Goal: Task Accomplishment & Management: Manage account settings

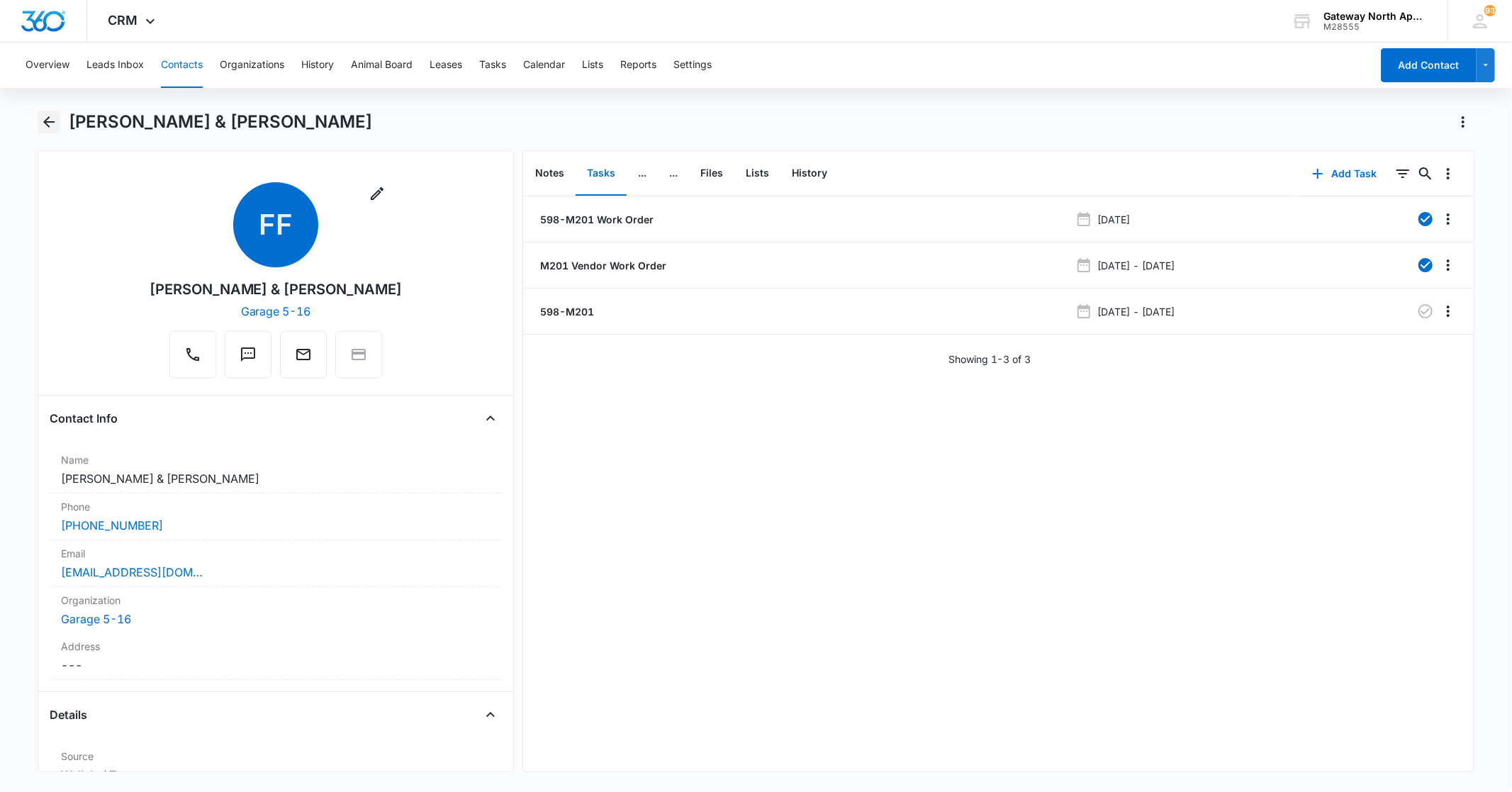
click at [51, 113] on icon "Back" at bounding box center [49, 121] width 17 height 17
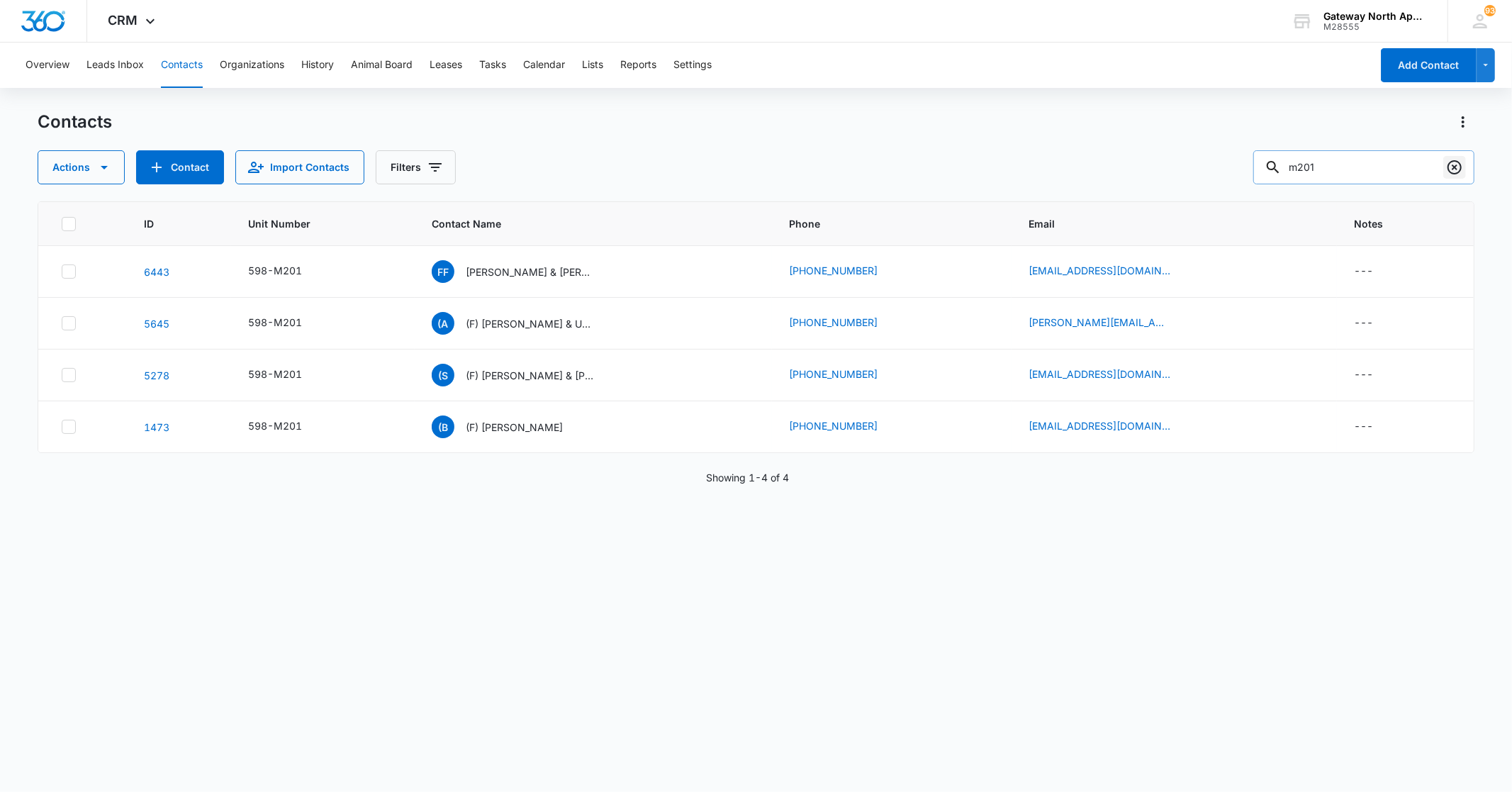
click at [1453, 167] on icon "Clear" at bounding box center [1454, 167] width 17 height 17
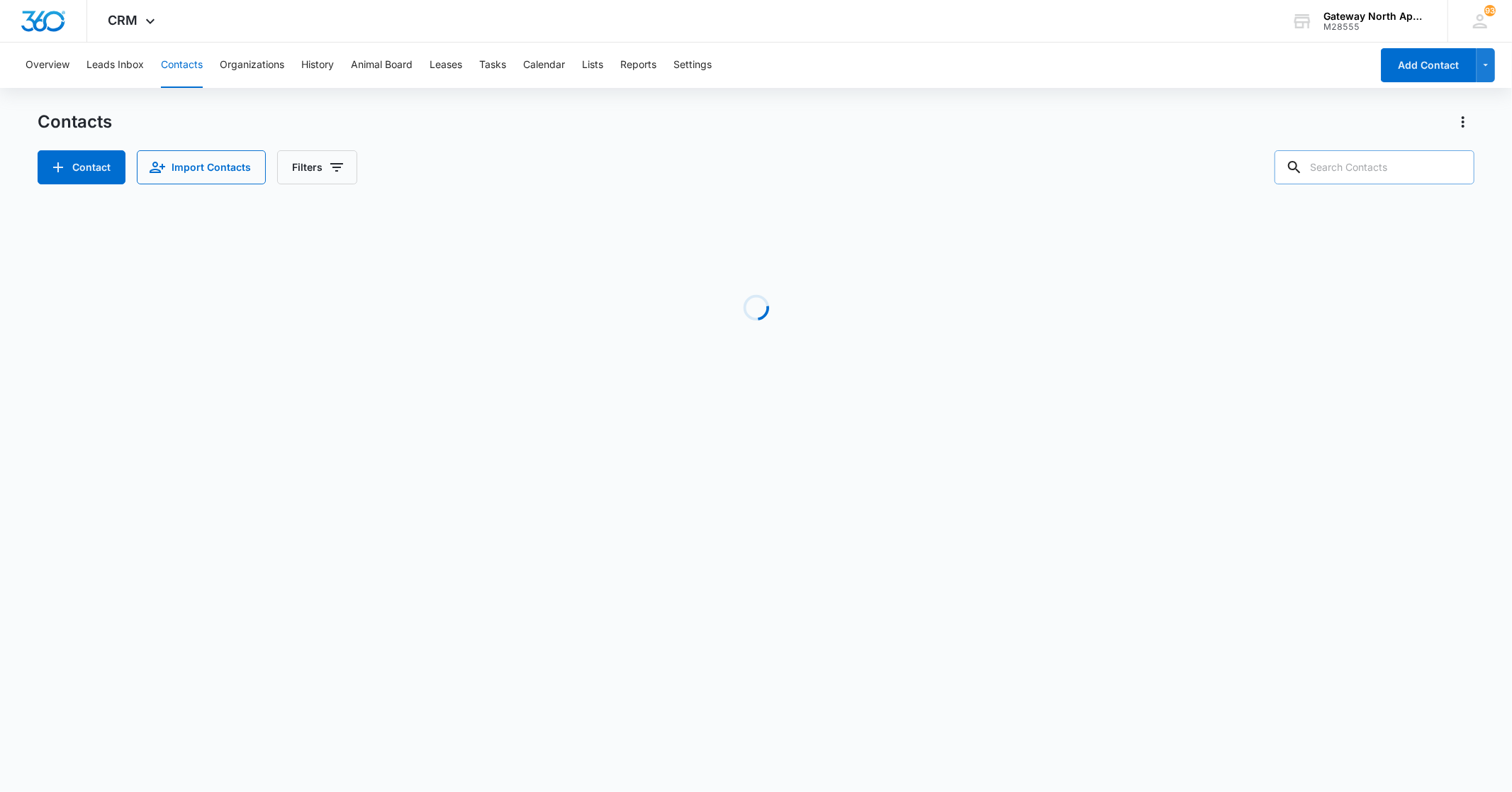
click at [1430, 171] on input "text" at bounding box center [1374, 167] width 200 height 34
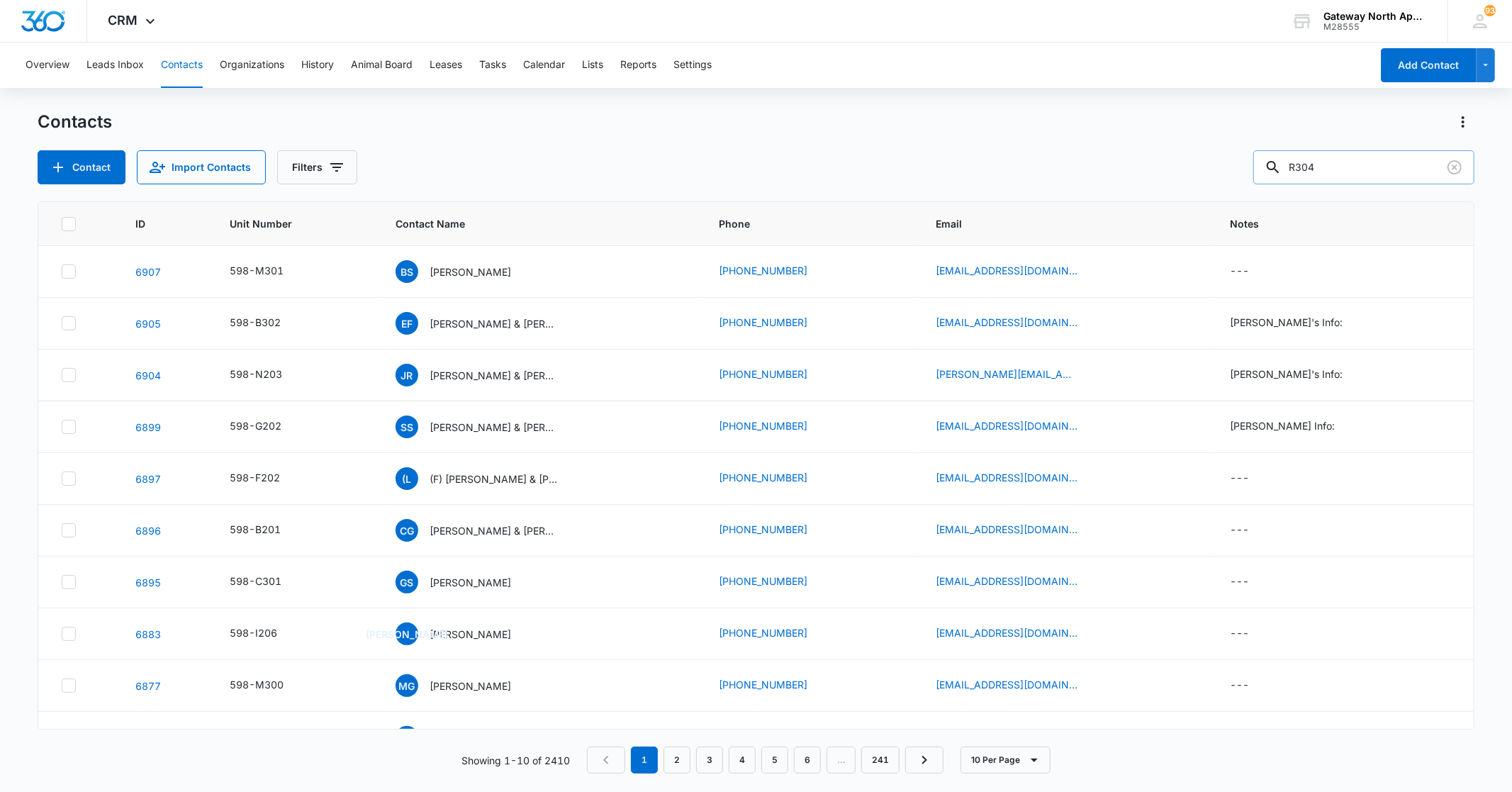
type input "R304"
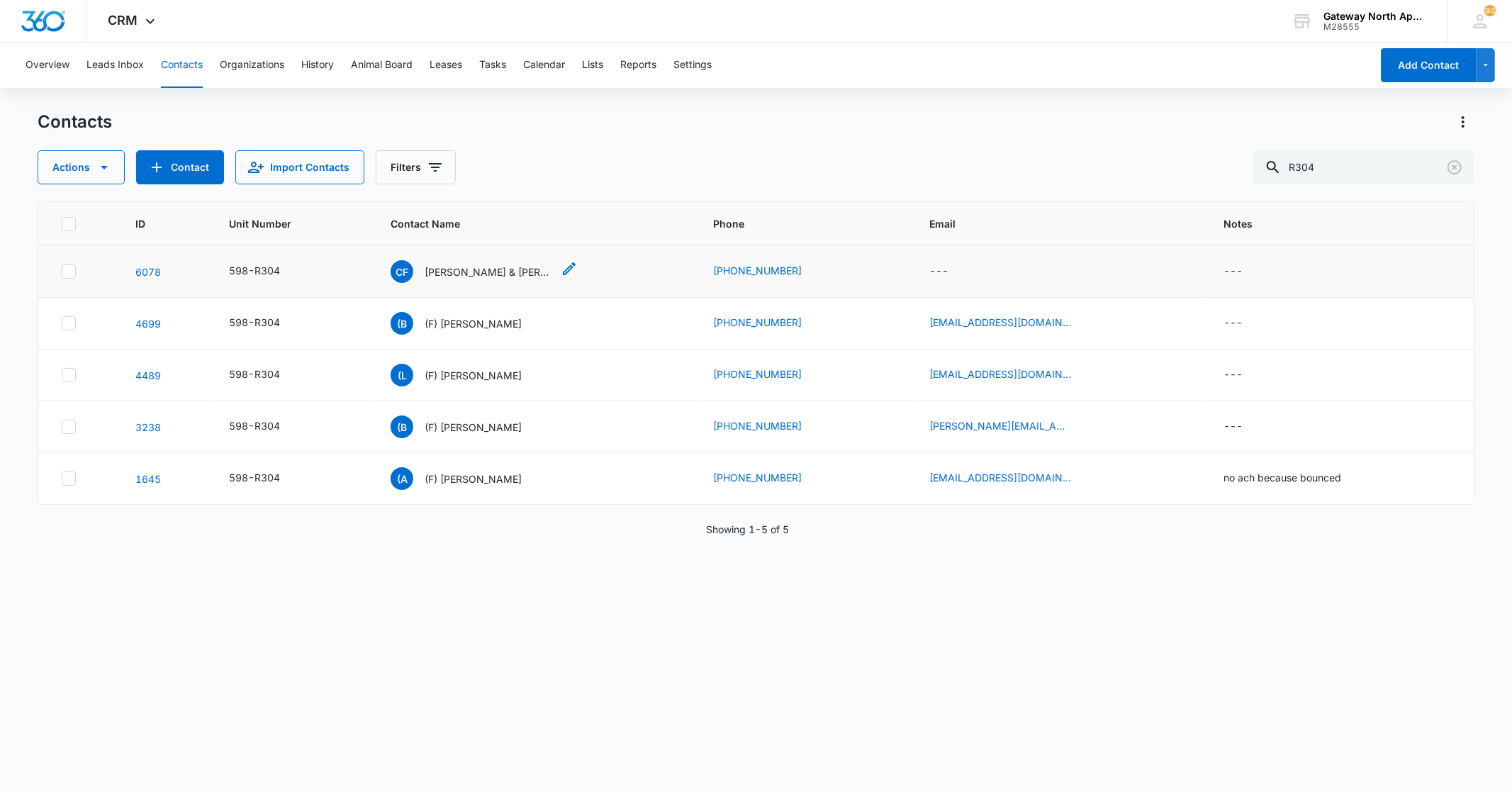
click at [520, 272] on p "[PERSON_NAME] & [PERSON_NAME]" at bounding box center [488, 272] width 127 height 15
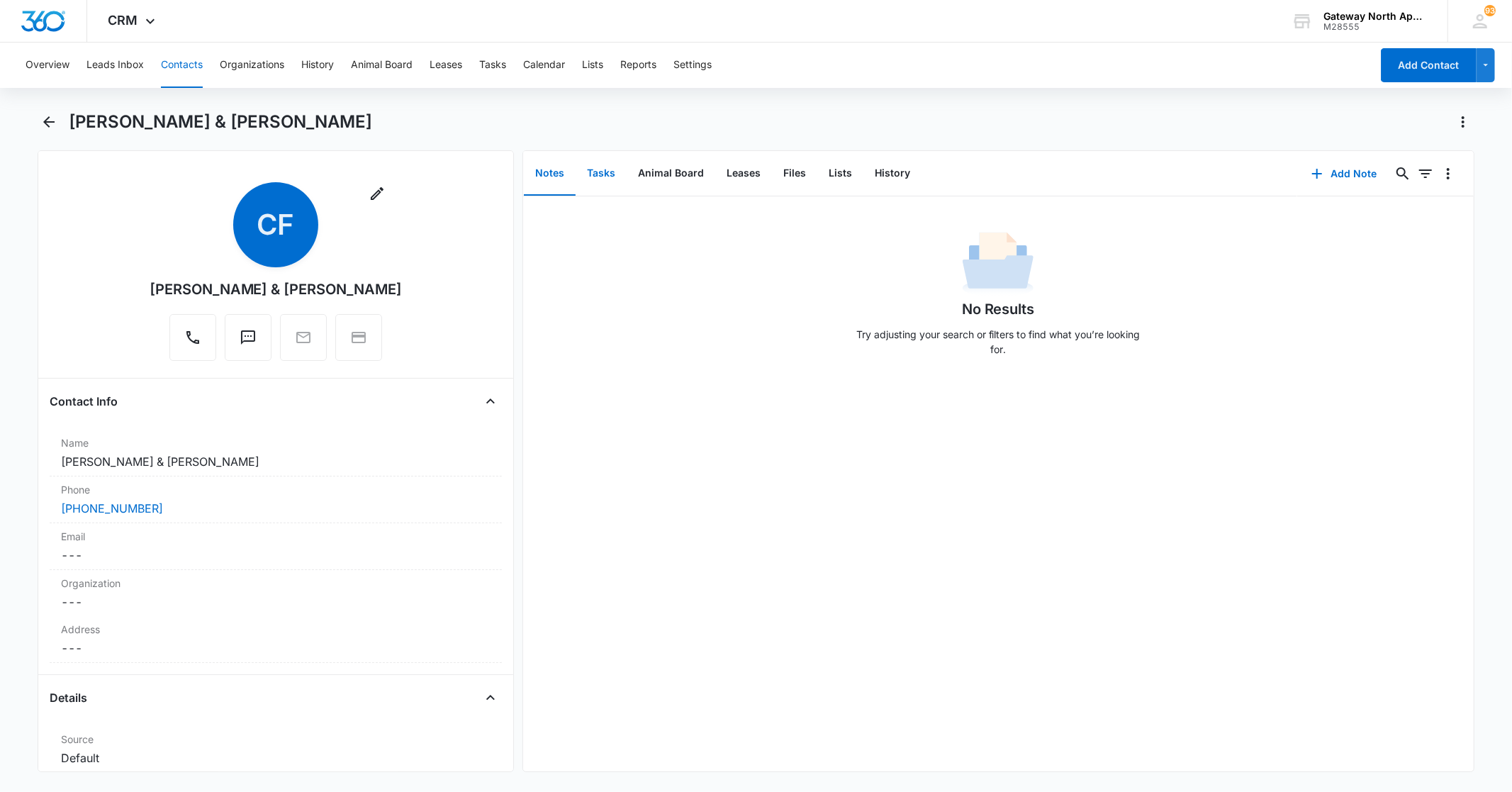
click at [618, 173] on button "Tasks" at bounding box center [600, 173] width 51 height 44
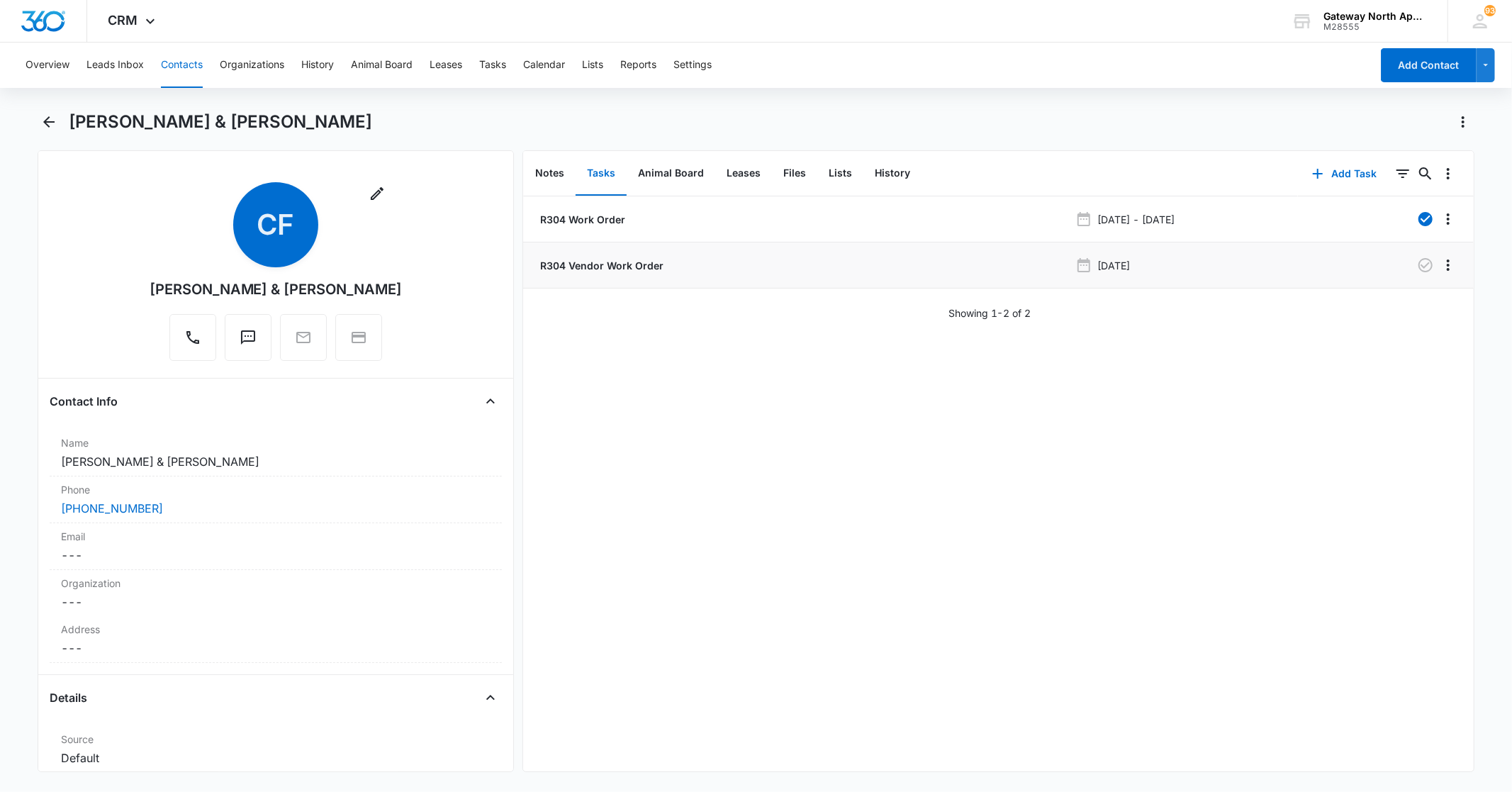
click at [631, 264] on p "R304 Vendor Work Order" at bounding box center [600, 265] width 126 height 15
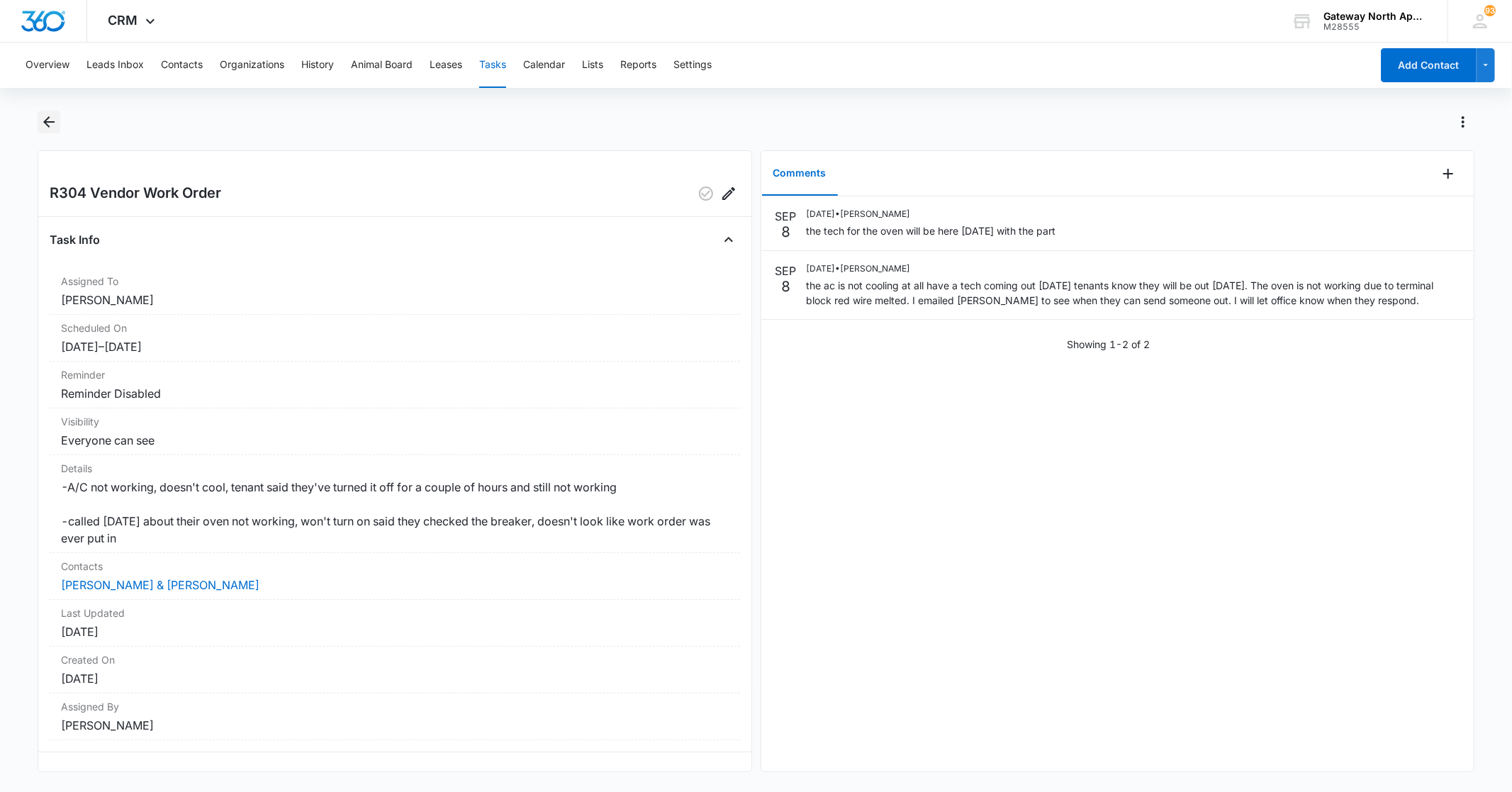
click at [46, 116] on icon "Back" at bounding box center [49, 121] width 17 height 17
click at [49, 119] on icon "Back" at bounding box center [49, 121] width 17 height 17
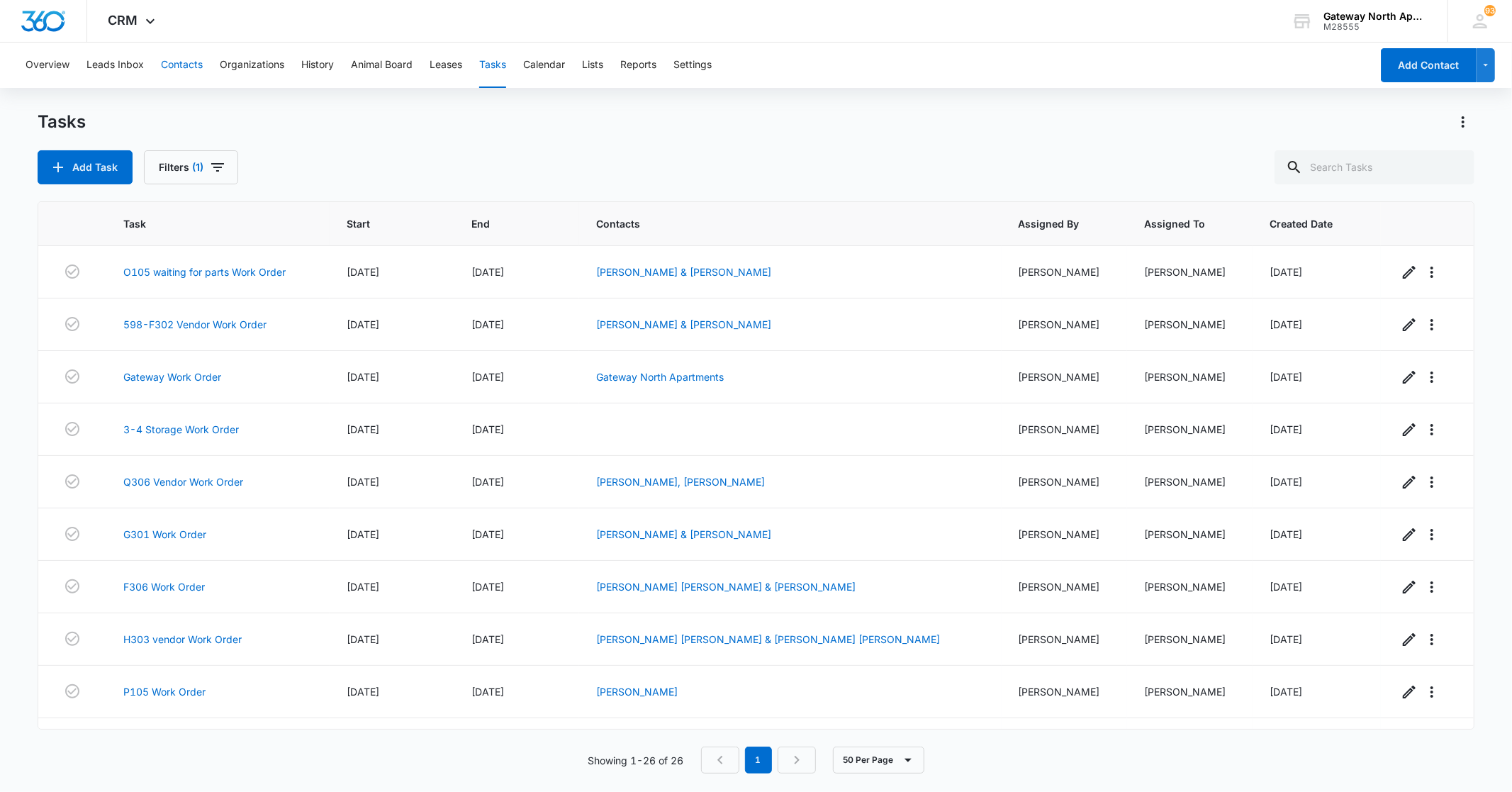
click at [183, 61] on button "Contacts" at bounding box center [182, 65] width 42 height 45
